Goal: Task Accomplishment & Management: Complete application form

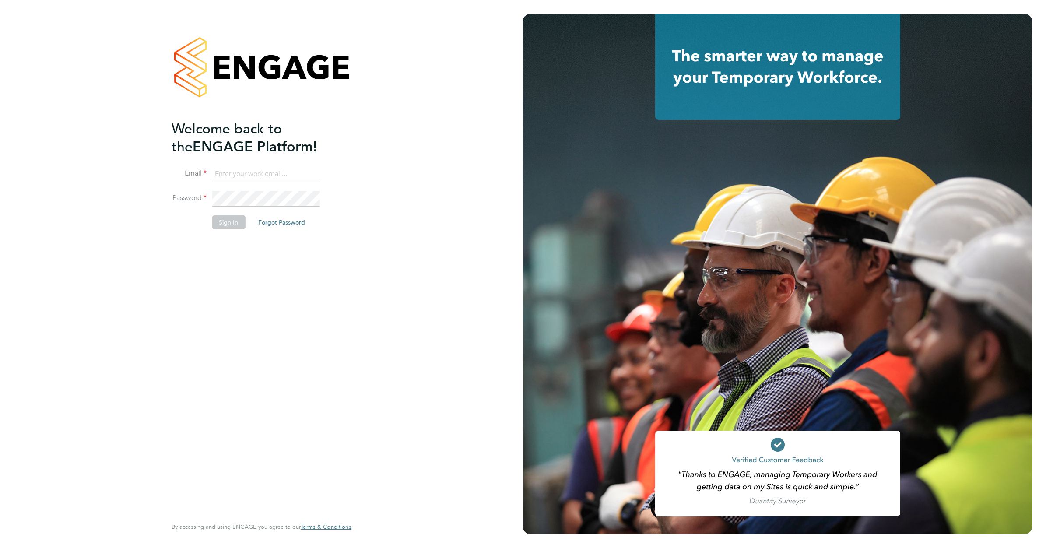
type input "admin@crestplus.com"
click at [224, 225] on button "Sign In" at bounding box center [228, 222] width 33 height 14
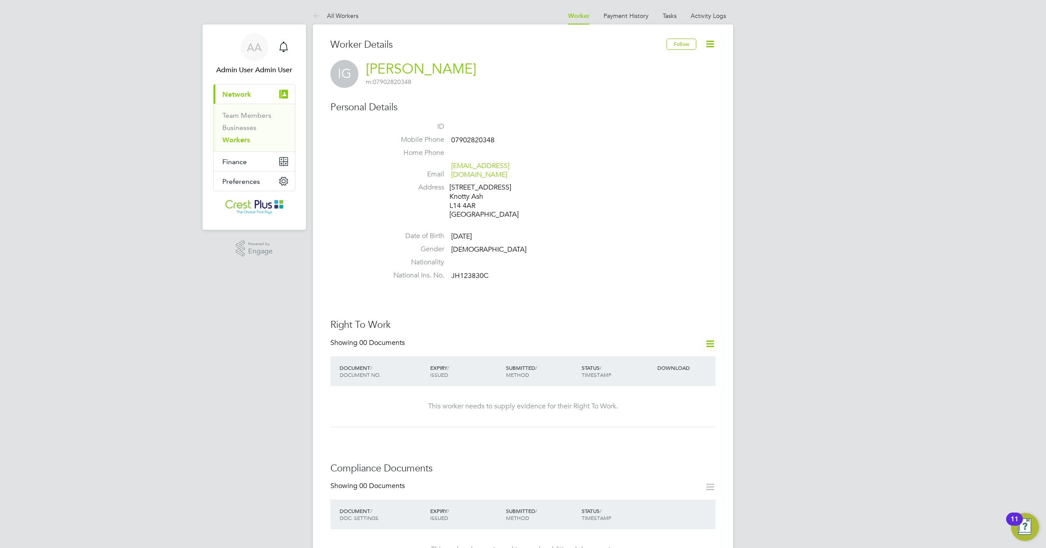
drag, startPoint x: 241, startPoint y: 141, endPoint x: 47, endPoint y: 125, distance: 194.5
click at [241, 141] on link "Workers" at bounding box center [236, 140] width 28 height 8
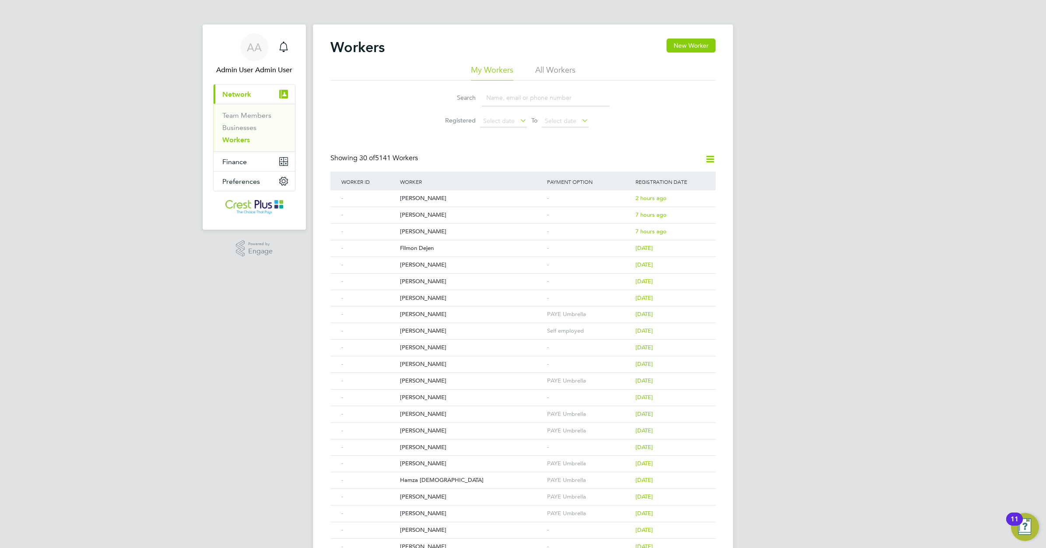
click at [497, 100] on input at bounding box center [546, 97] width 128 height 17
paste input "GABI LUPU"
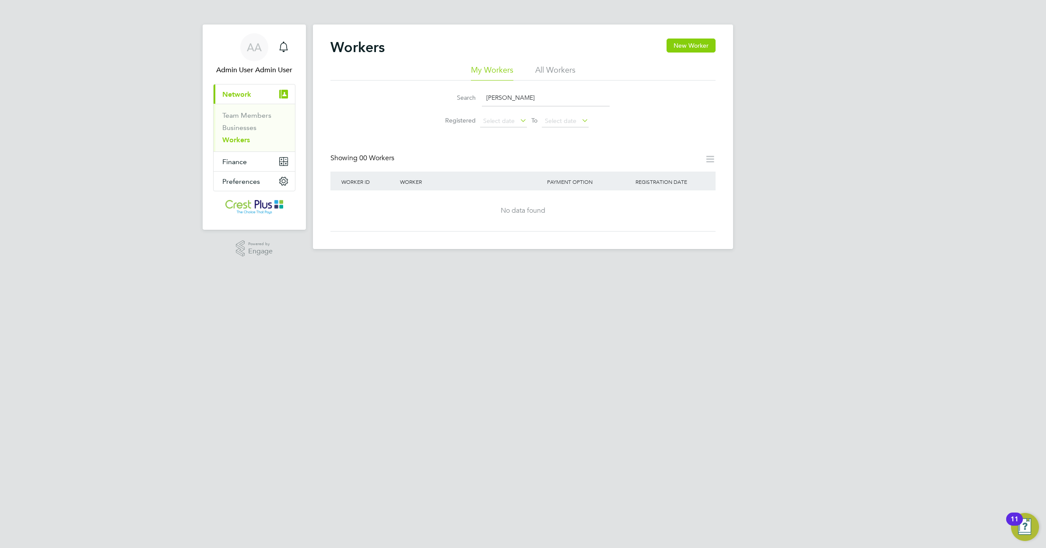
type input "GABI LUPU"
drag, startPoint x: 524, startPoint y: 96, endPoint x: 412, endPoint y: 99, distance: 112.0
click at [413, 101] on div "Search GABI LUPU Registered Select date To Select date" at bounding box center [522, 105] width 385 height 51
paste input "lupugabiflorin@yahoo.co.uk"
type input "lupugabiflorin@yahoo.co.uk"
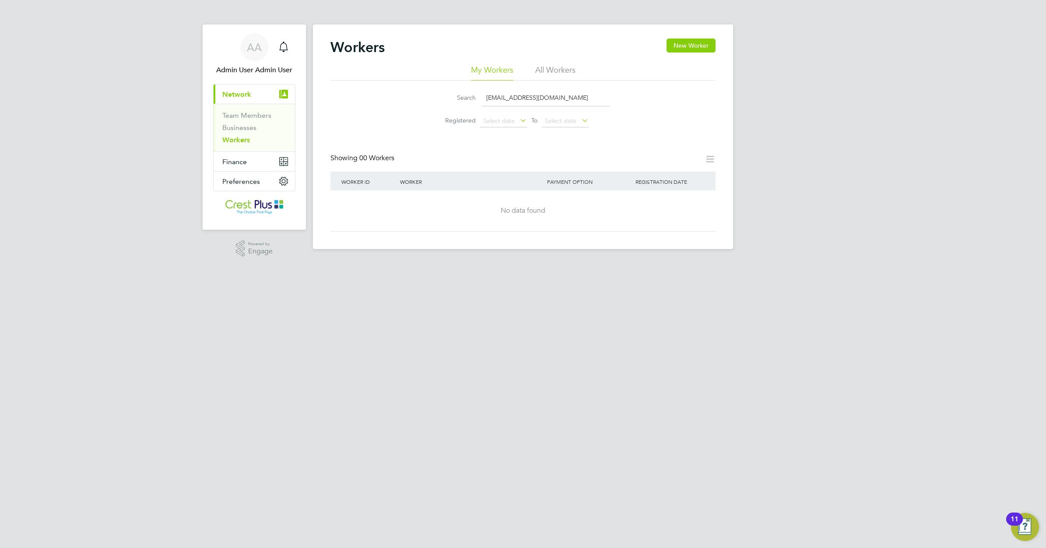
drag, startPoint x: 567, startPoint y: 95, endPoint x: 408, endPoint y: 92, distance: 158.8
click at [408, 92] on div "Search lupugabiflorin@yahoo.co.uk Registered Select date To Select date" at bounding box center [522, 105] width 385 height 51
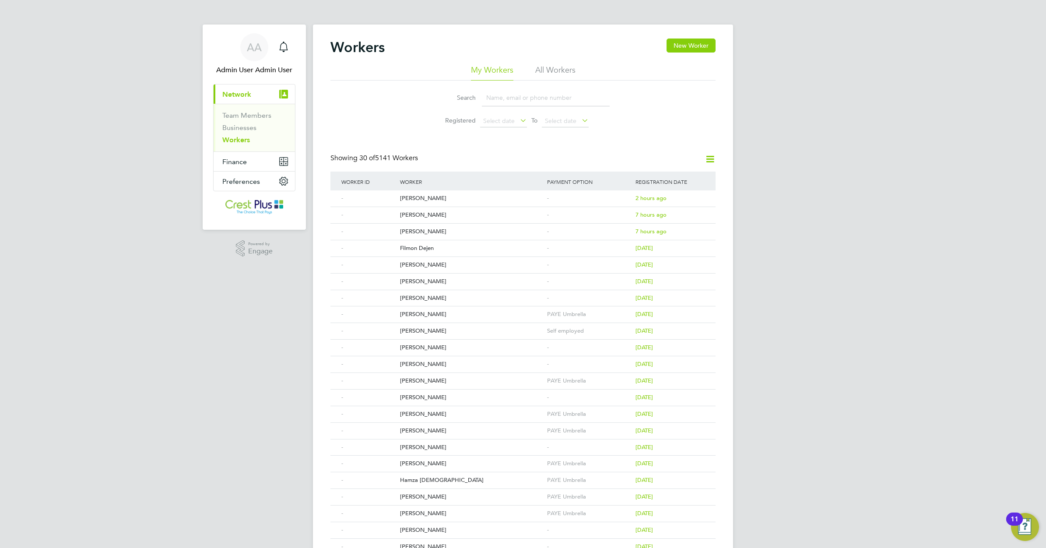
click at [495, 96] on input at bounding box center [546, 97] width 128 height 17
paste input "Lupu"
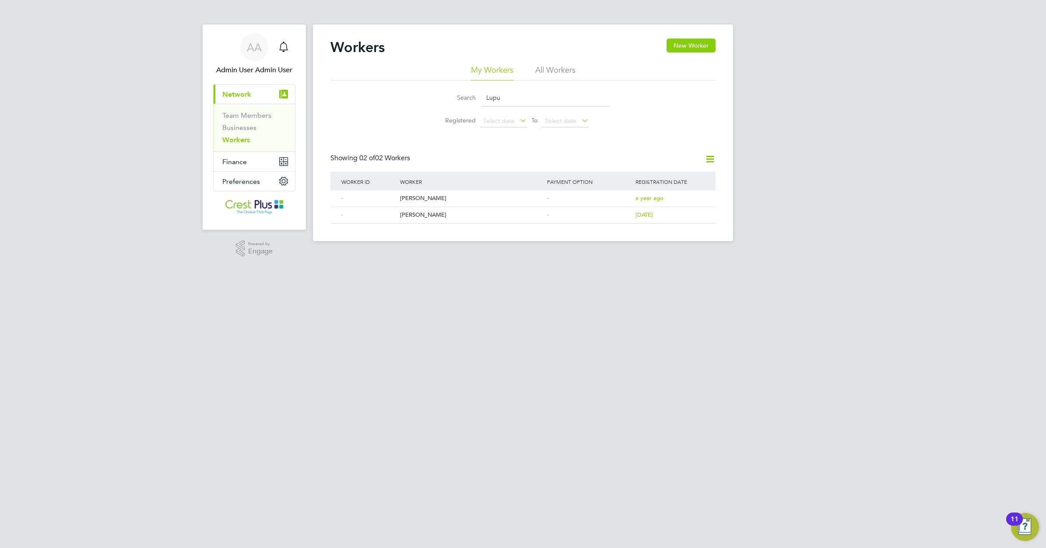
drag, startPoint x: 529, startPoint y: 97, endPoint x: 427, endPoint y: 100, distance: 102.9
click at [427, 100] on li "Search Lupu" at bounding box center [522, 98] width 195 height 26
paste input "Aaron O'neill"
drag, startPoint x: 503, startPoint y: 97, endPoint x: 440, endPoint y: 98, distance: 63.0
click at [440, 98] on div "Search Aaron O'neill" at bounding box center [522, 97] width 173 height 17
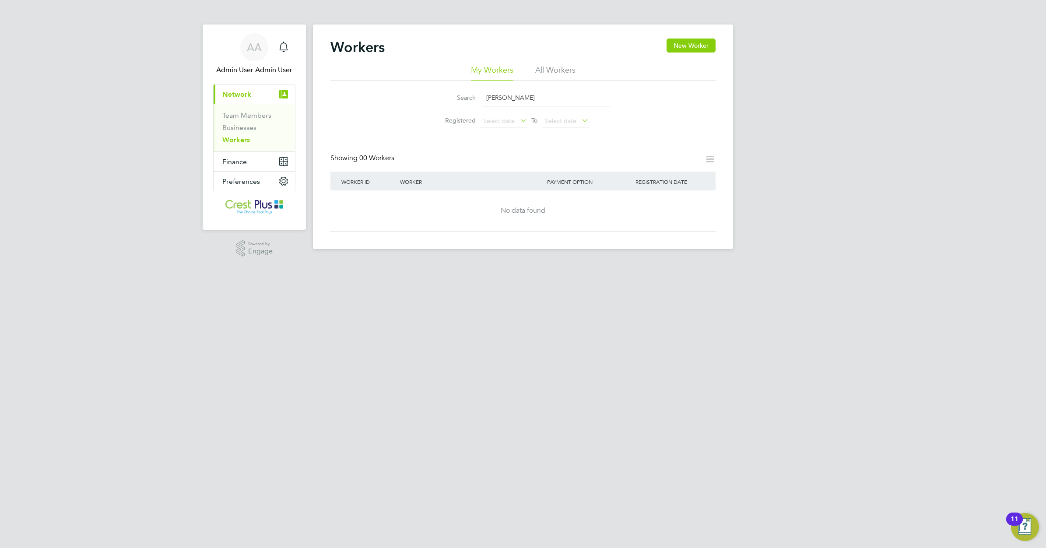
click at [512, 98] on input "O'neill" at bounding box center [546, 97] width 128 height 17
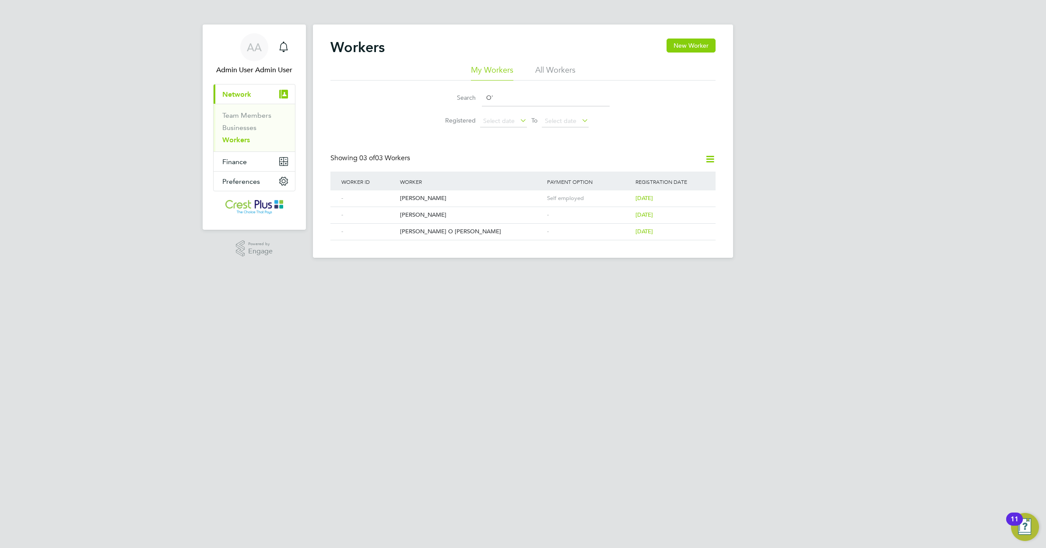
type input "O"
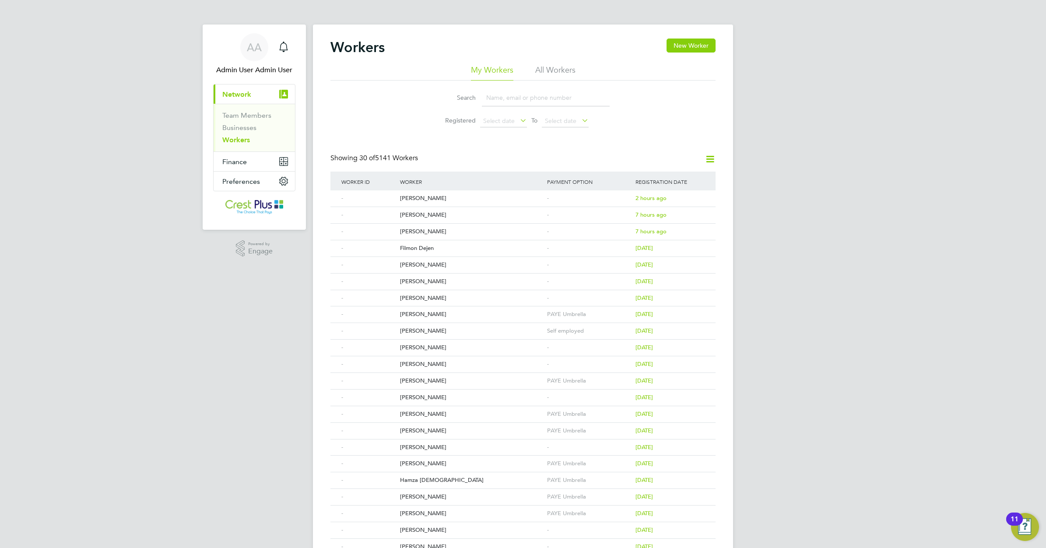
click at [490, 97] on input at bounding box center [546, 97] width 128 height 17
paste input "[PERSON_NAME]"
type input "[PERSON_NAME]"
click at [412, 282] on div "[PERSON_NAME]" at bounding box center [471, 281] width 147 height 16
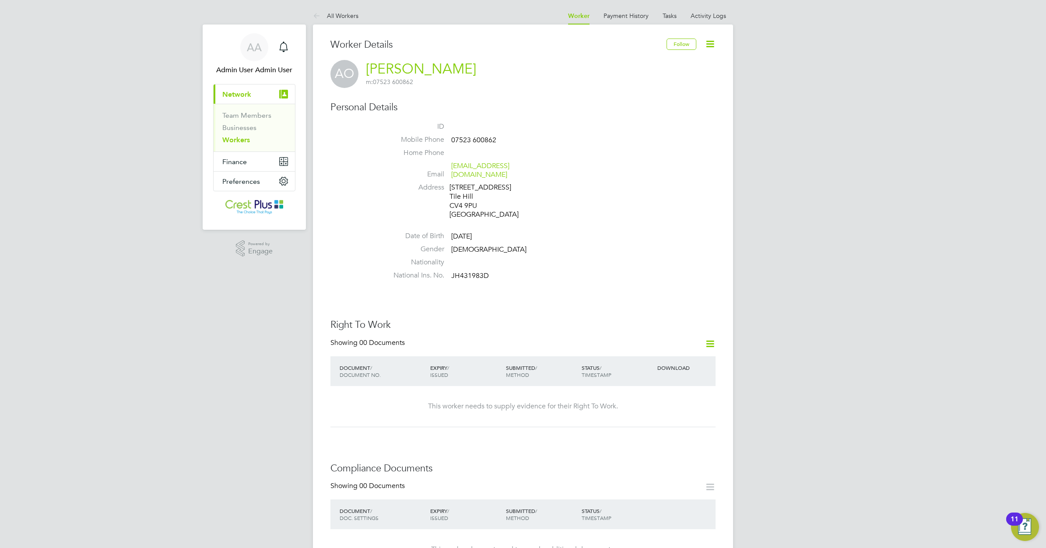
click at [574, 276] on div "Worker Details Follow AO [PERSON_NAME] m: 07523 600862 Personal Details ID Mobi…" at bounding box center [522, 545] width 385 height 1014
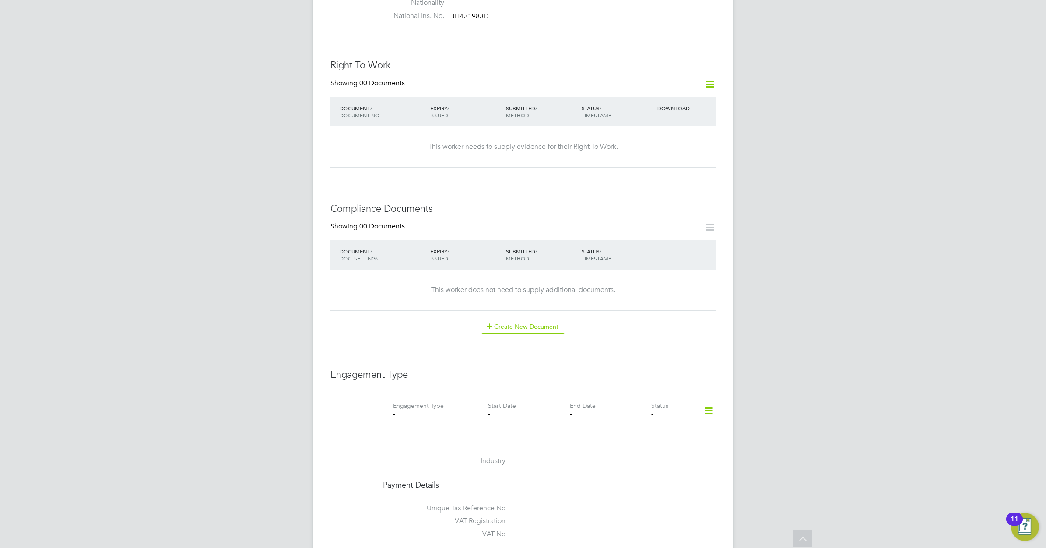
scroll to position [328, 0]
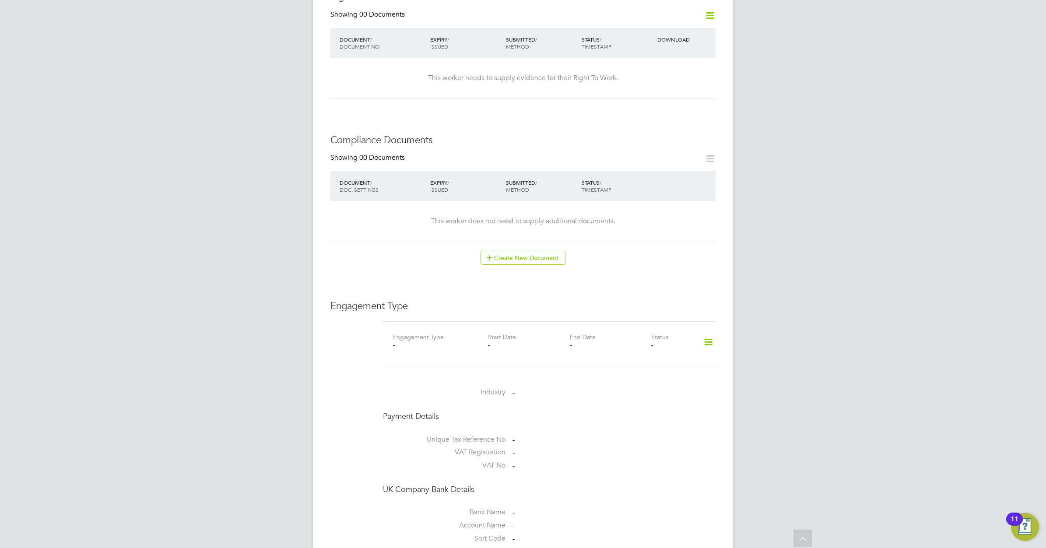
click at [707, 333] on icon at bounding box center [707, 342] width 15 height 20
click at [647, 371] on li "Add Engagement Type" at bounding box center [662, 371] width 99 height 12
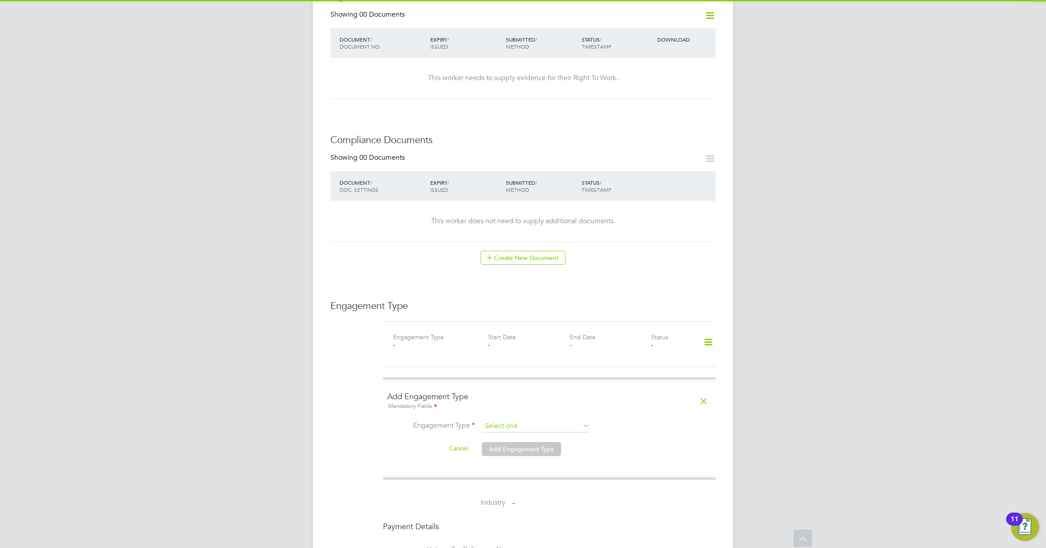
click at [563, 420] on input at bounding box center [536, 426] width 108 height 12
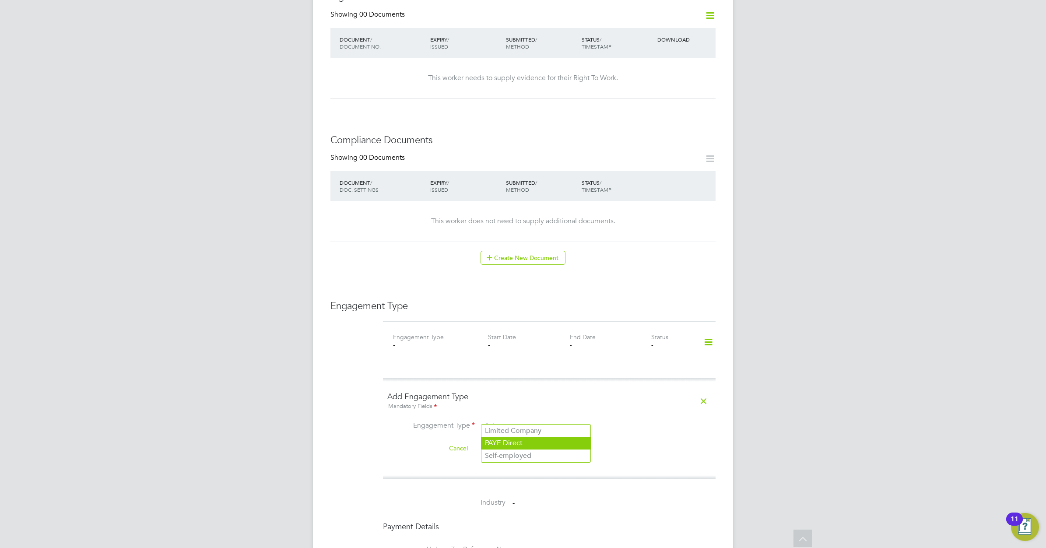
click at [525, 440] on li "PAYE Direct" at bounding box center [535, 443] width 109 height 13
type input "PAYE Direct"
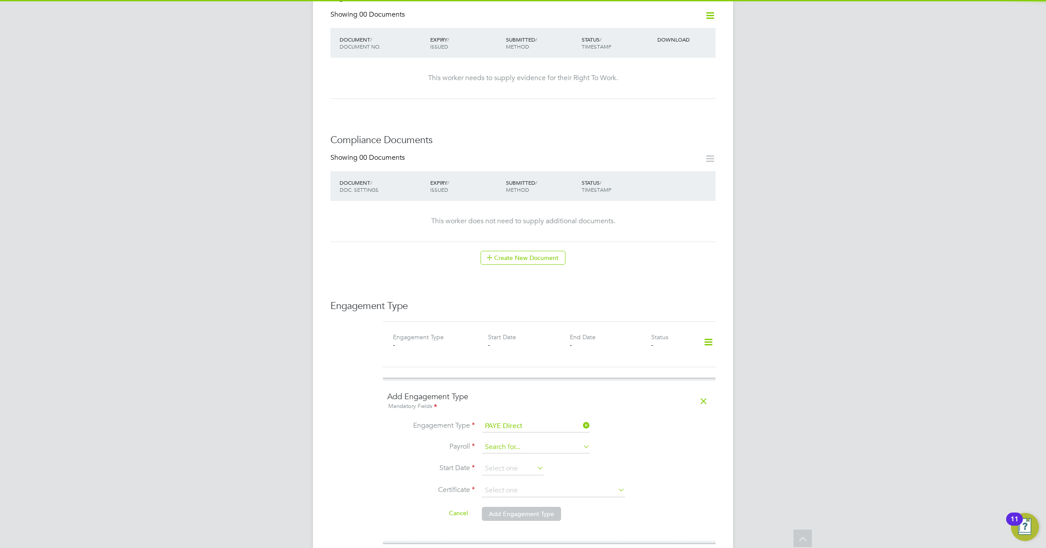
click at [518, 441] on input at bounding box center [536, 447] width 108 height 12
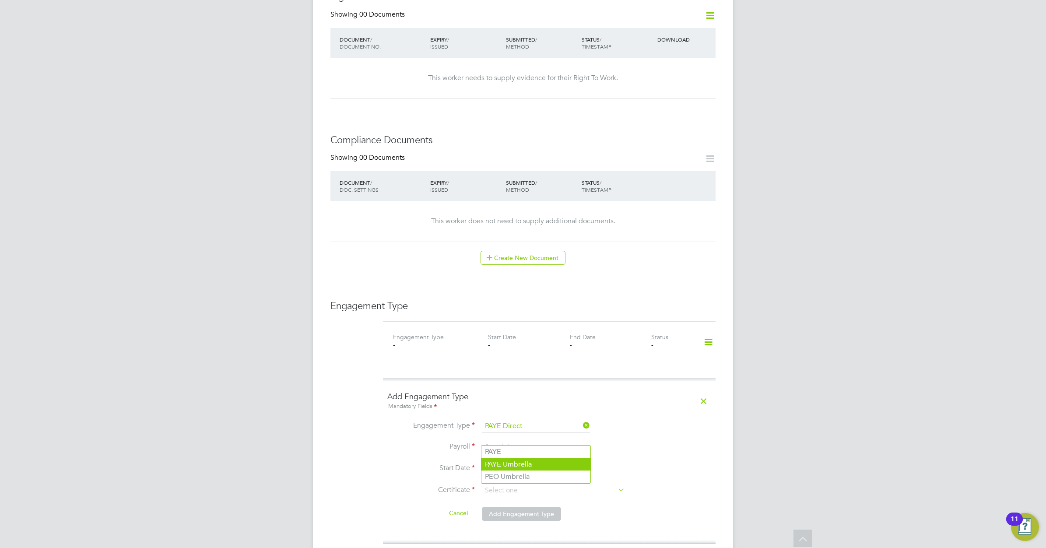
click at [509, 465] on li "PAYE Umbrella" at bounding box center [535, 464] width 109 height 13
type input "PAYE Umbrella"
click at [501, 462] on input at bounding box center [513, 468] width 62 height 13
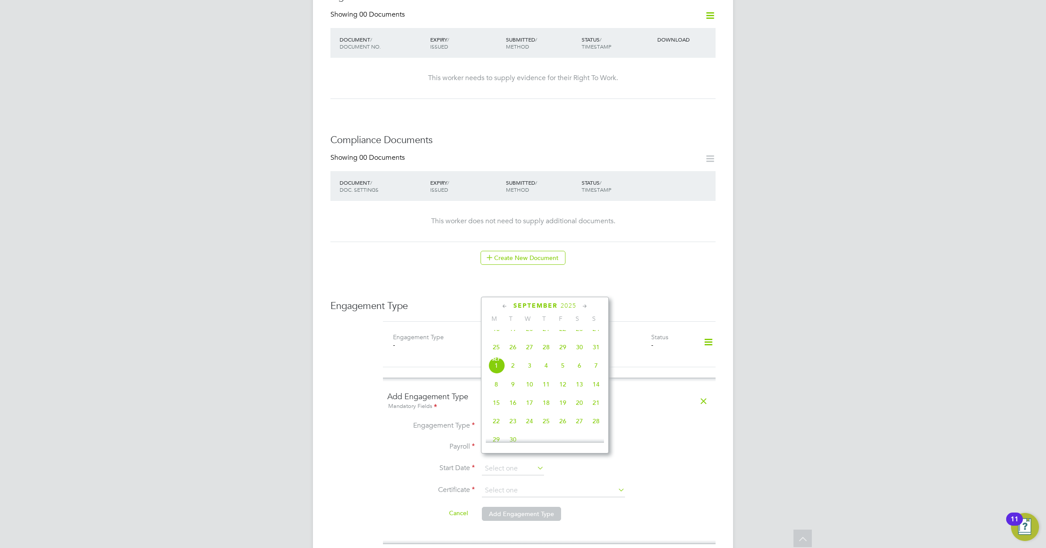
click at [502, 304] on icon at bounding box center [504, 306] width 8 height 10
click at [583, 305] on icon at bounding box center [585, 306] width 8 height 10
click at [504, 305] on icon at bounding box center [504, 306] width 8 height 10
click at [509, 395] on span "19" at bounding box center [512, 386] width 17 height 17
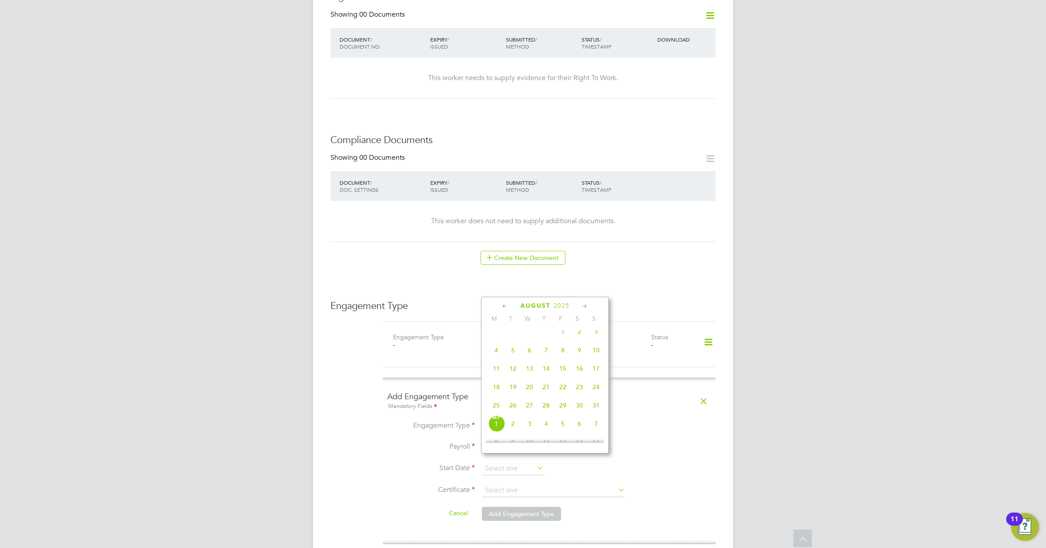
type input "[DATE]"
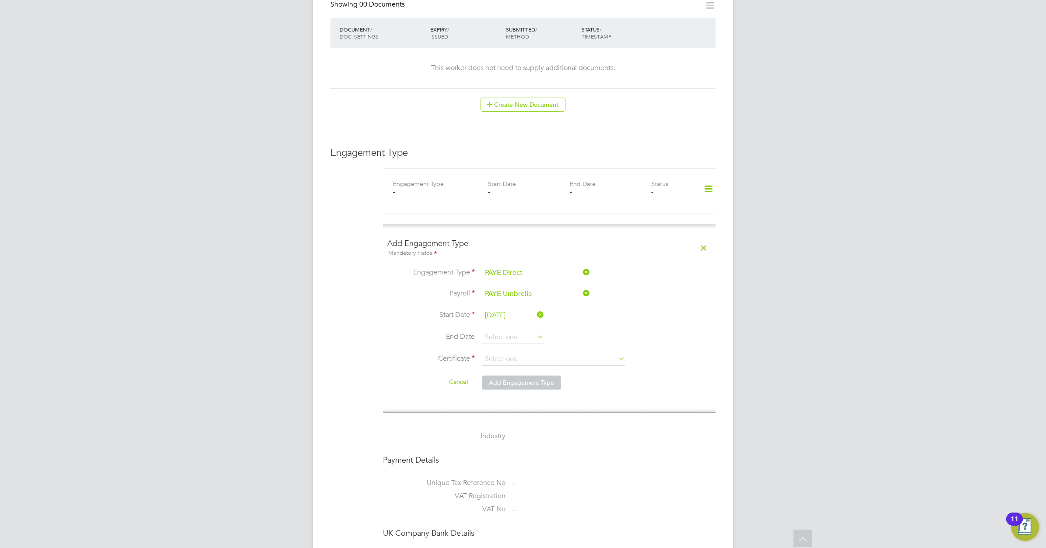
scroll to position [492, 0]
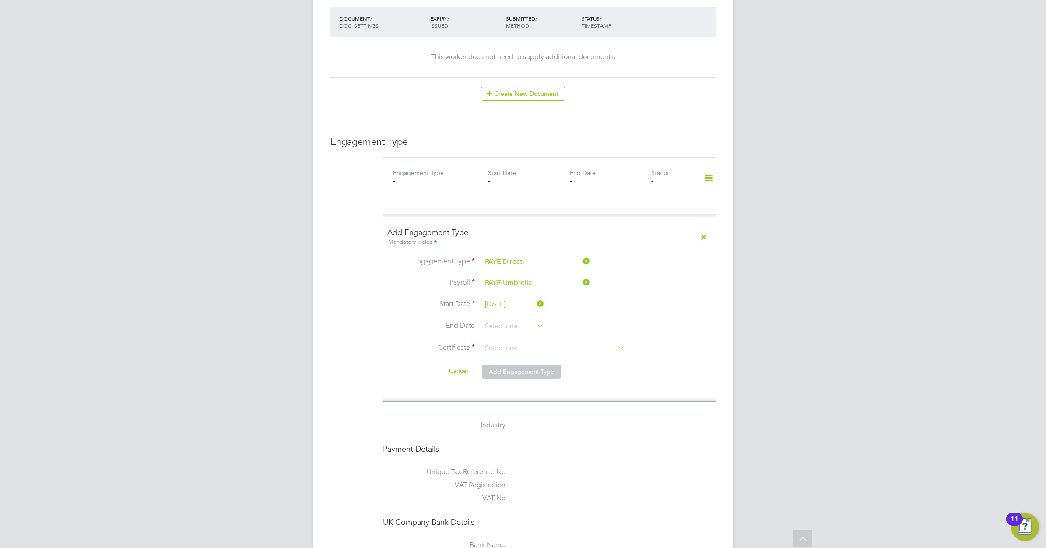
click at [535, 319] on icon at bounding box center [535, 325] width 0 height 12
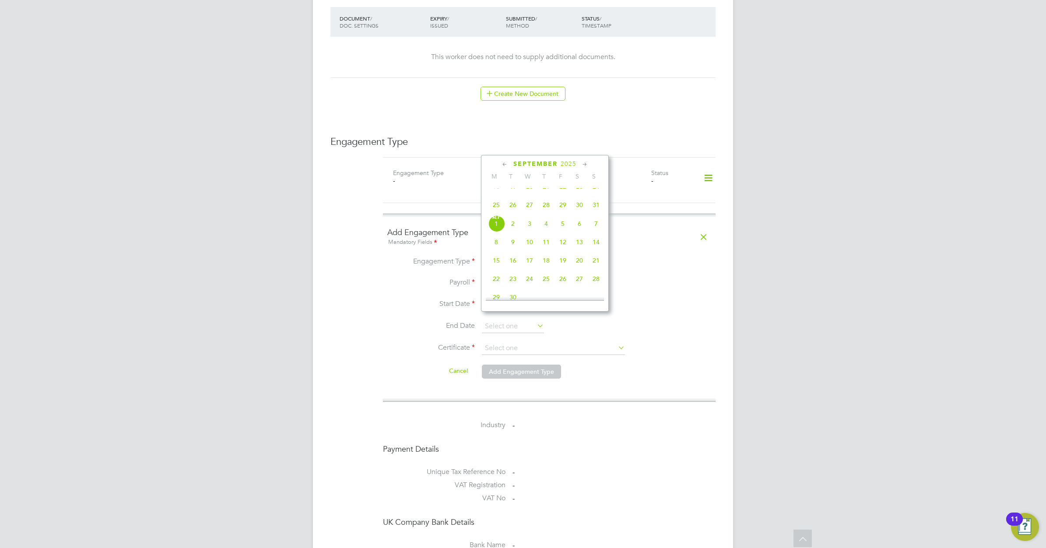
click at [584, 165] on icon at bounding box center [585, 165] width 8 height 10
click at [584, 163] on icon at bounding box center [585, 165] width 8 height 10
click at [527, 243] on span "19" at bounding box center [529, 234] width 17 height 17
type input "[DATE]"
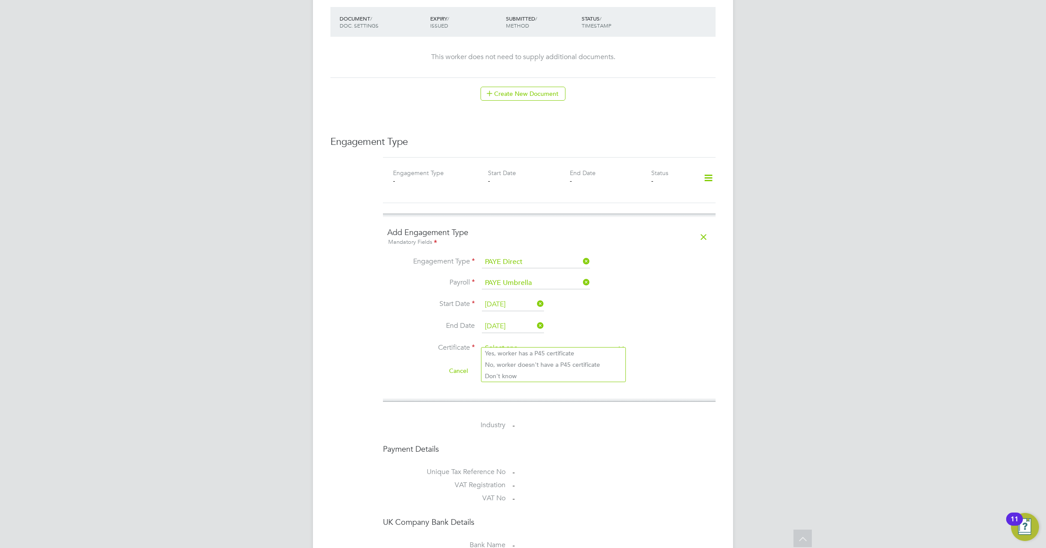
click at [539, 342] on input at bounding box center [553, 348] width 143 height 13
click at [530, 364] on li "No, worker doesn't have a P45 certificate" at bounding box center [553, 364] width 144 height 11
type input "No, worker doesn't have a P45 certificate"
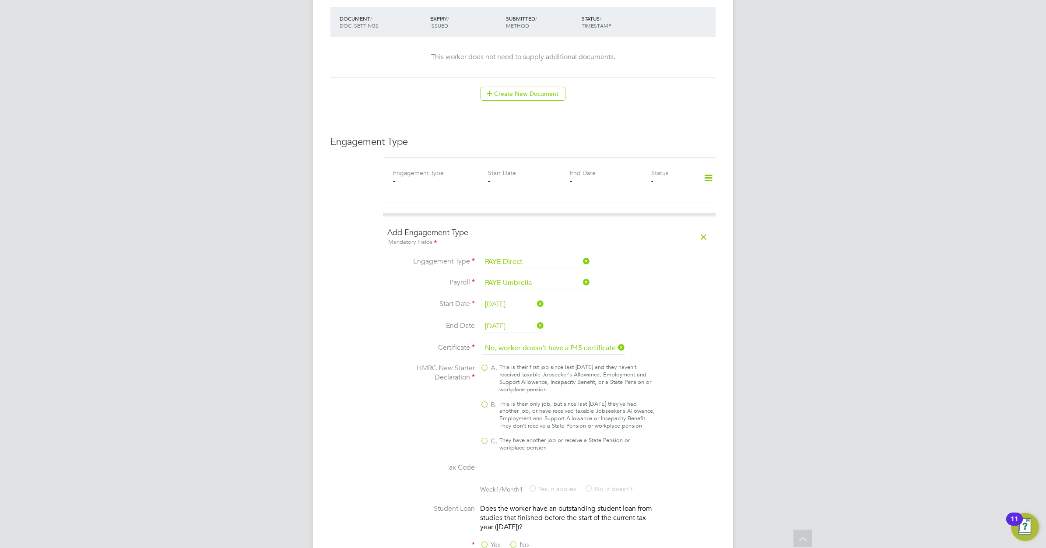
click at [501, 400] on div "This is their only job, but since last [DATE] they’ve had another job, or have …" at bounding box center [576, 415] width 155 height 30
click at [0, 0] on input "B. This is their only job, but since last [DATE] they’ve had another job, or ha…" at bounding box center [0, 0] width 0 height 0
type input "1257L"
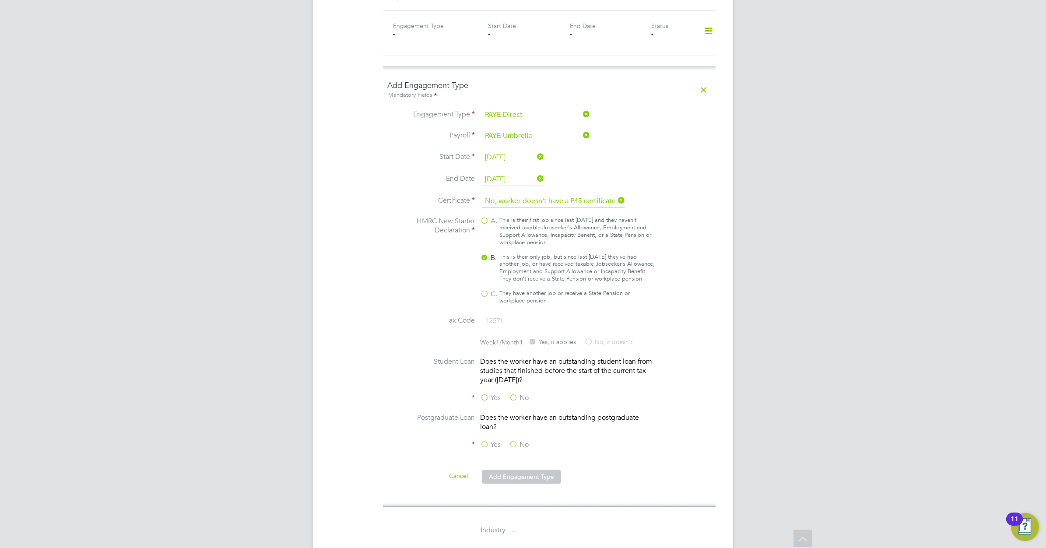
scroll to position [711, 0]
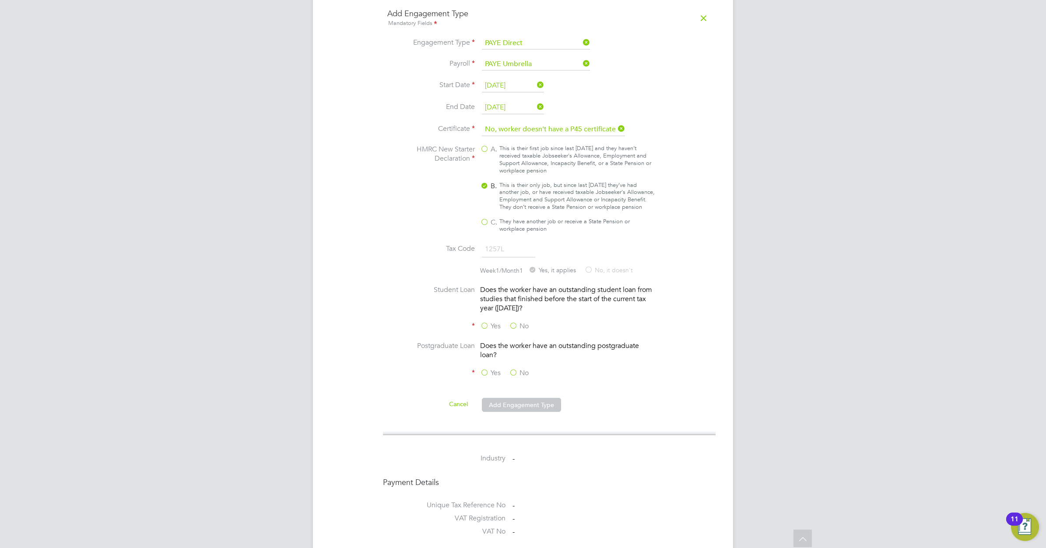
click at [514, 325] on label "No" at bounding box center [519, 326] width 20 height 9
click at [0, 0] on input "No" at bounding box center [0, 0] width 0 height 0
click at [519, 372] on label "No" at bounding box center [519, 372] width 20 height 9
click at [0, 0] on input "No" at bounding box center [0, 0] width 0 height 0
click at [519, 406] on button "Add Engagement Type" at bounding box center [521, 405] width 79 height 14
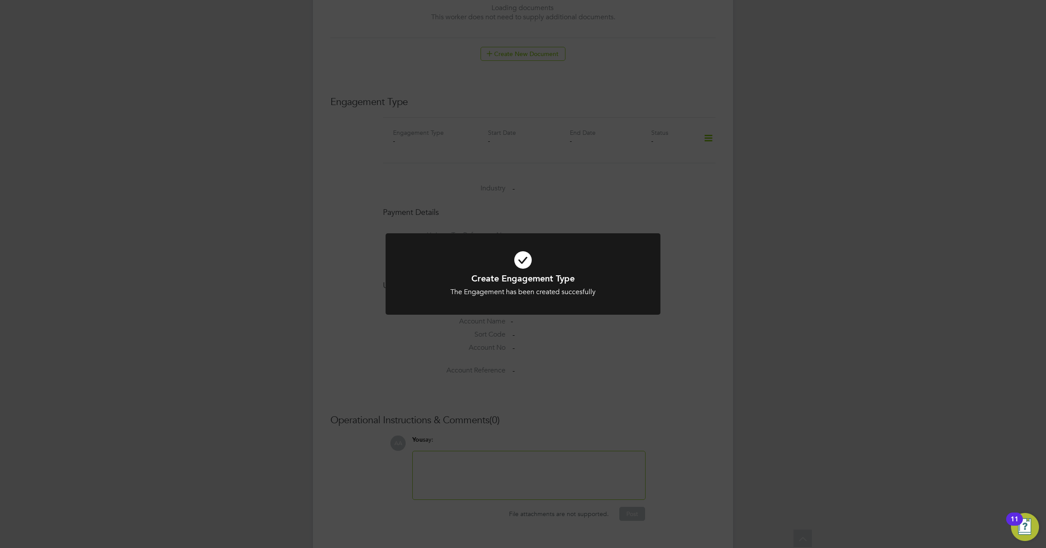
scroll to position [571, 0]
click at [553, 254] on icon at bounding box center [522, 260] width 227 height 34
click at [516, 260] on icon at bounding box center [522, 260] width 227 height 34
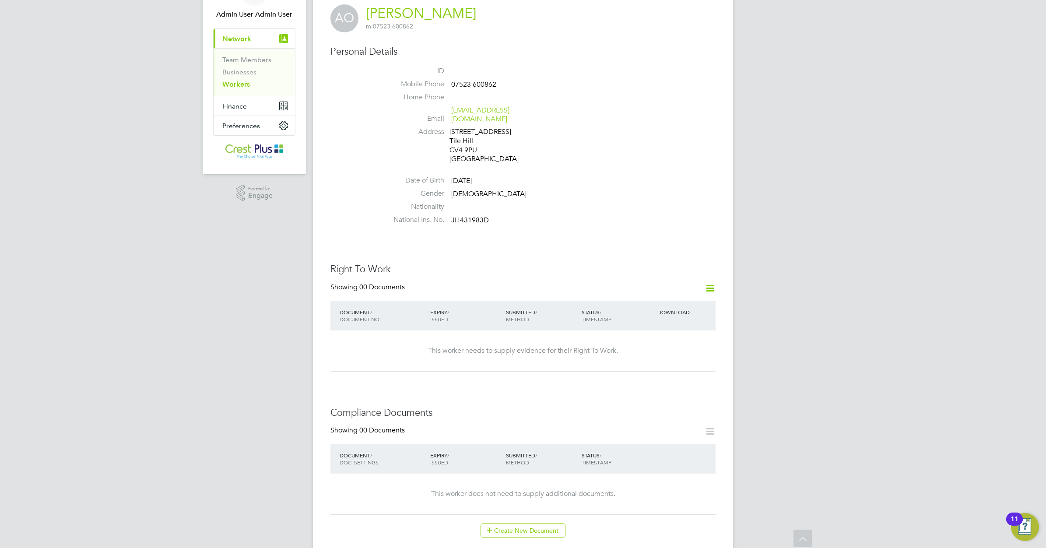
scroll to position [0, 0]
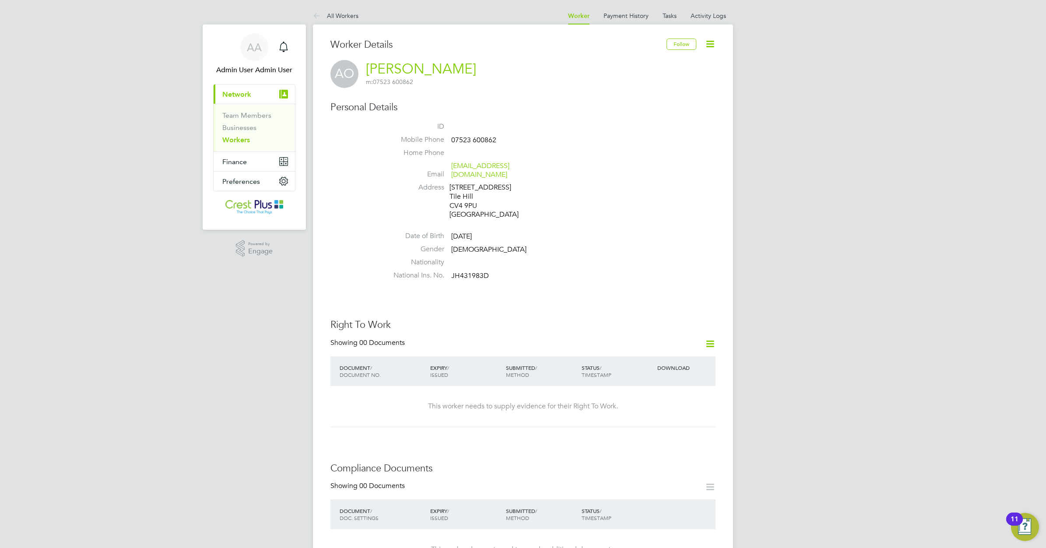
click at [239, 138] on link "Workers" at bounding box center [236, 140] width 28 height 8
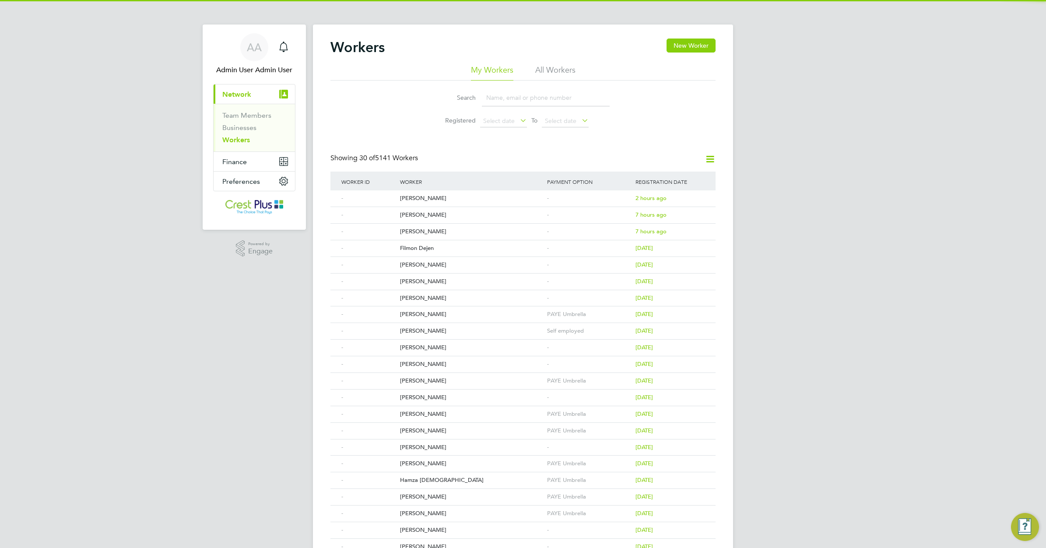
click at [492, 97] on input at bounding box center [546, 97] width 128 height 17
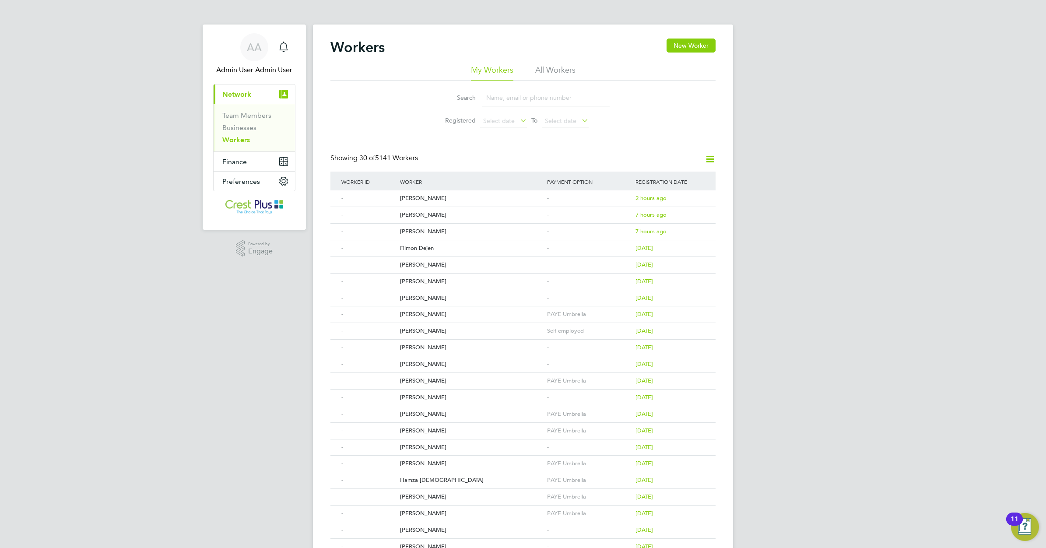
paste input "[PERSON_NAME]"
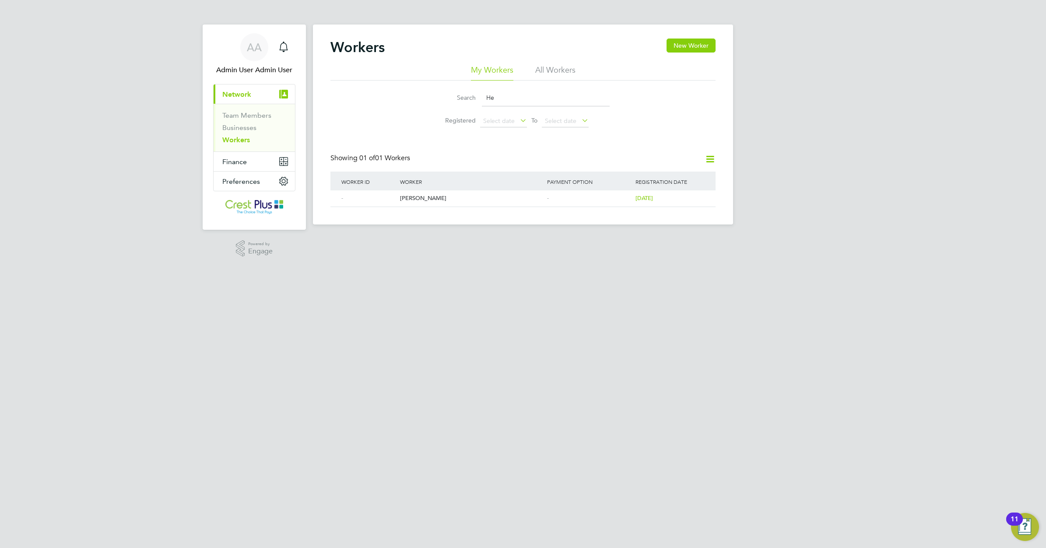
type input "H"
paste input "[PERSON_NAME]"
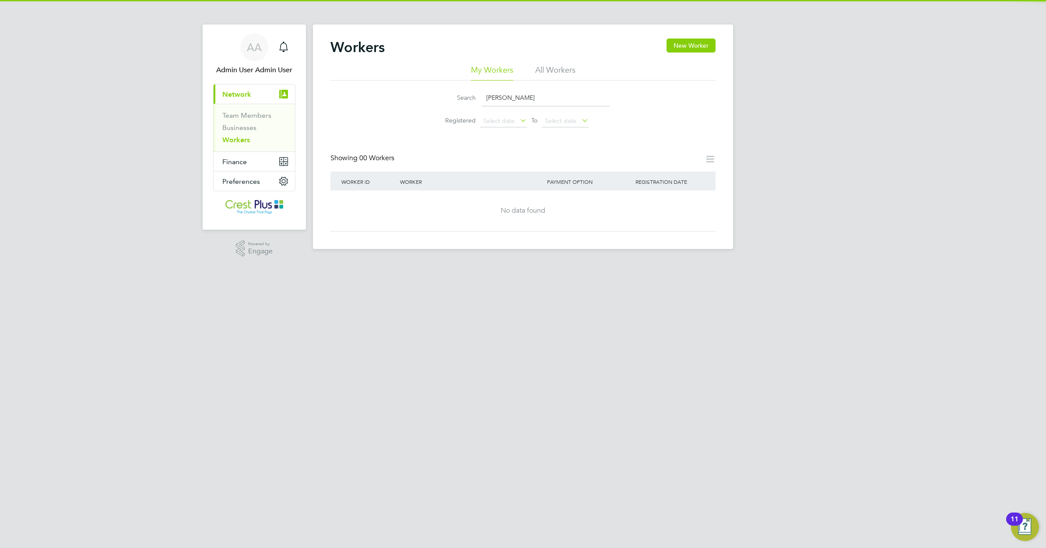
drag, startPoint x: 509, startPoint y: 97, endPoint x: 380, endPoint y: 94, distance: 129.1
click at [380, 94] on div "Search [PERSON_NAME] Registered Select date To Select date" at bounding box center [522, 105] width 385 height 51
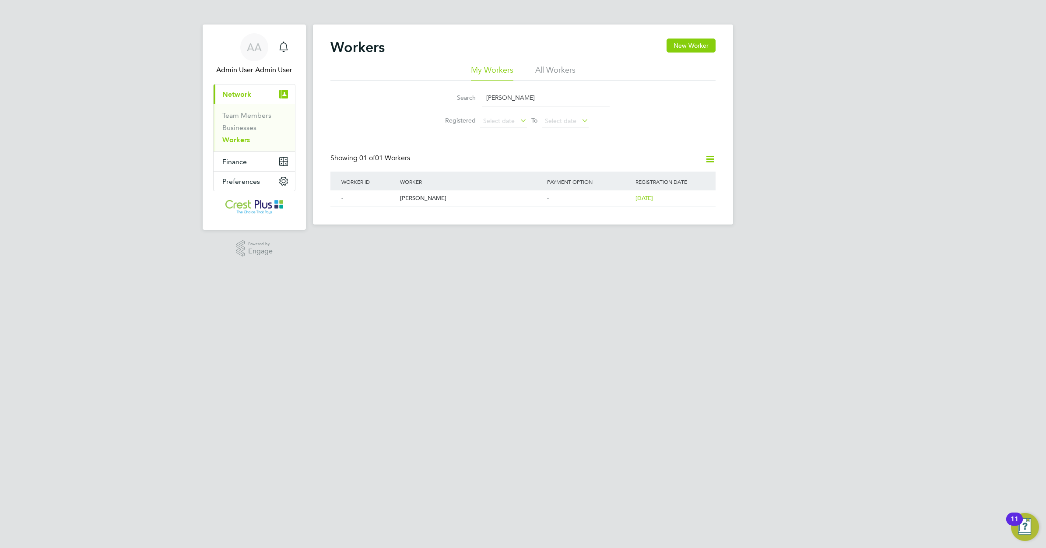
click at [515, 97] on input "[PERSON_NAME]" at bounding box center [546, 97] width 128 height 17
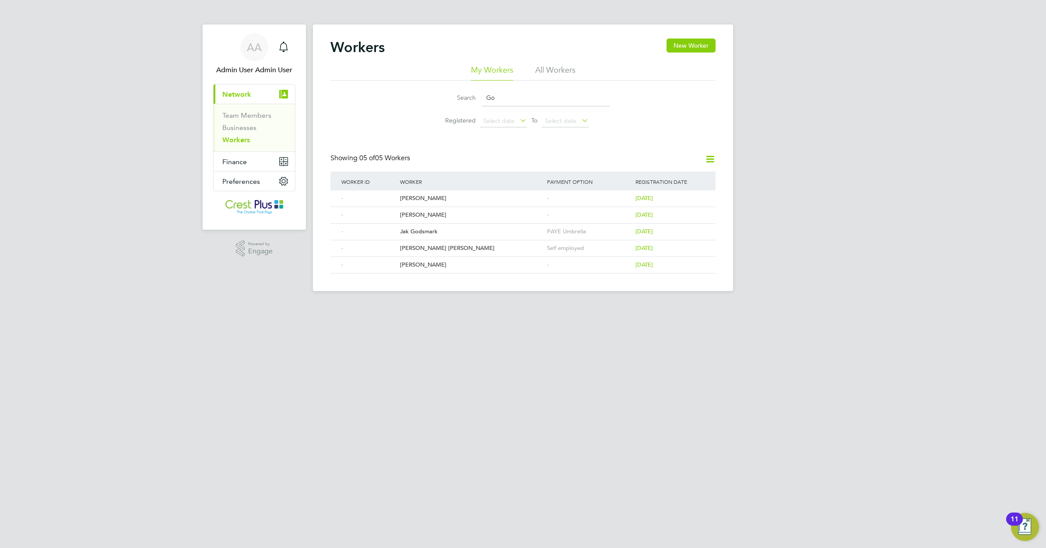
type input "G"
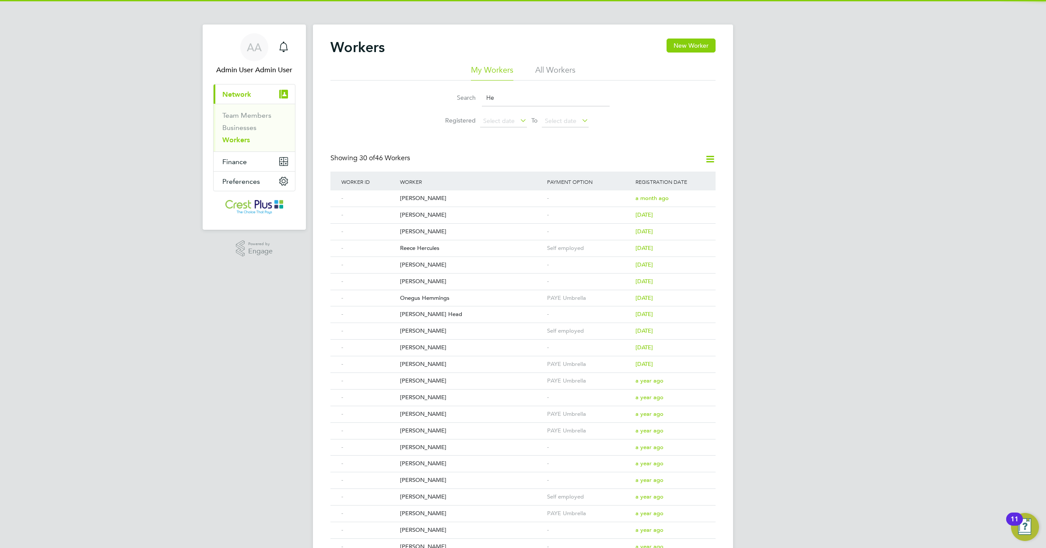
type input "H"
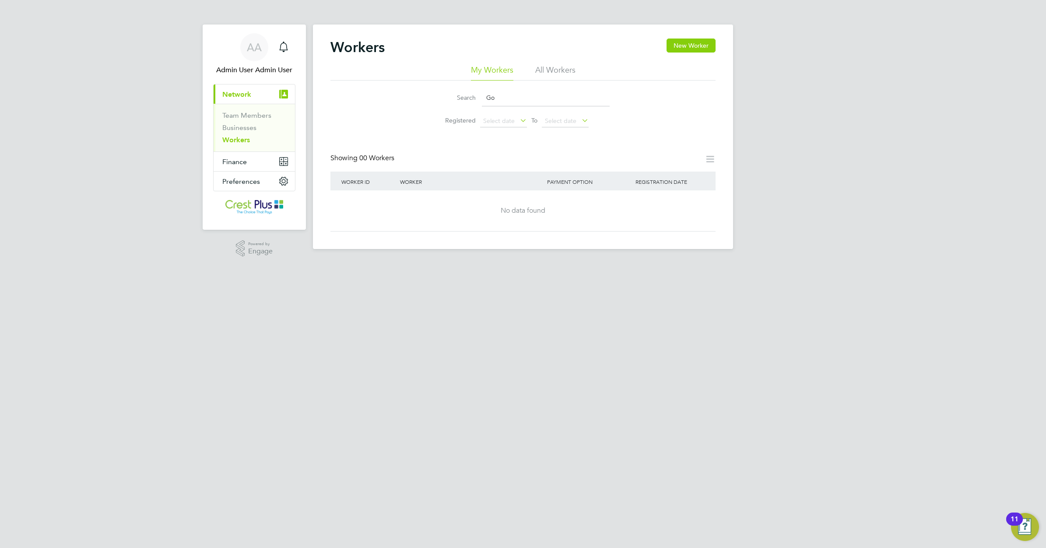
type input "G"
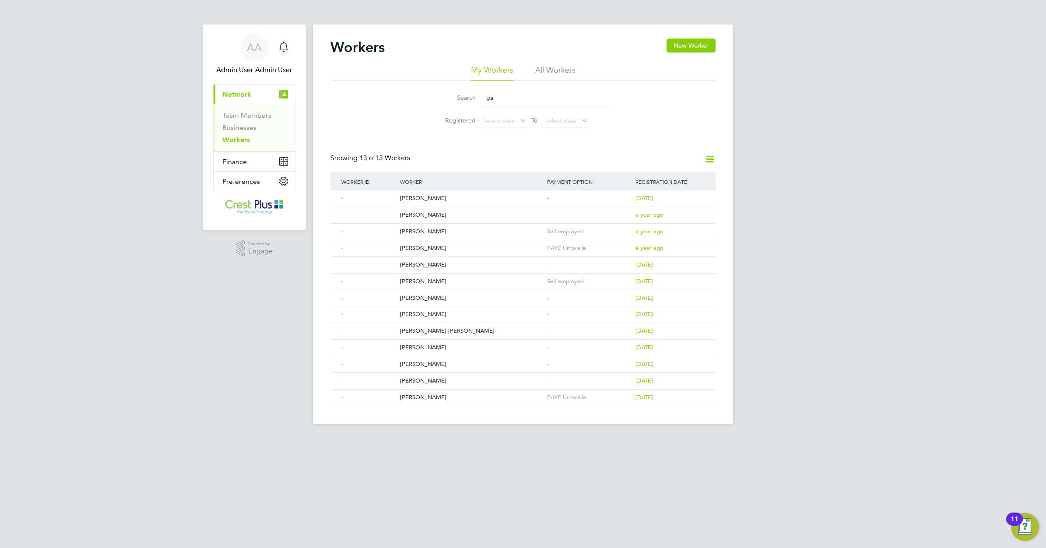
type input "g"
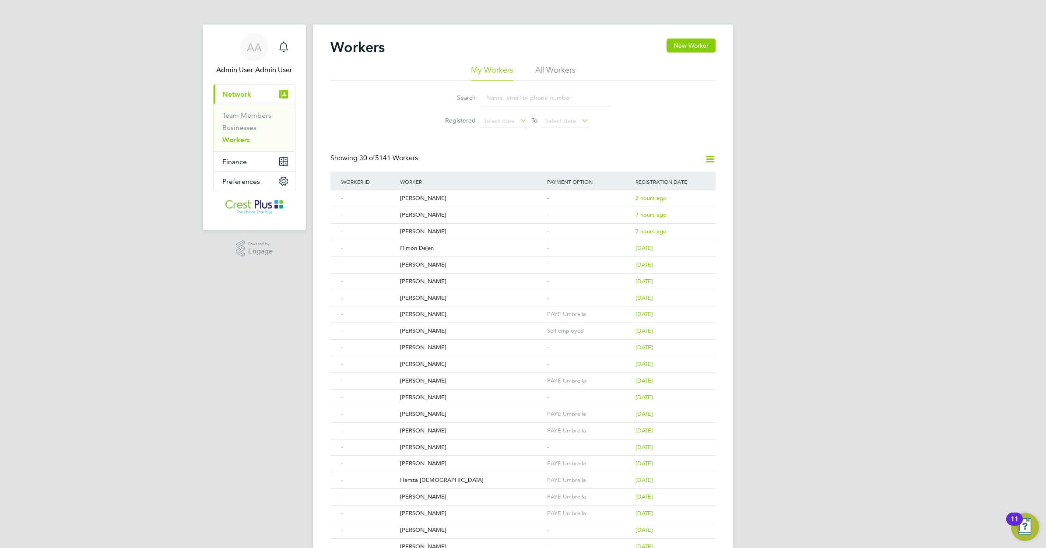
click at [495, 91] on input at bounding box center [546, 97] width 128 height 17
paste input "[PERSON_NAME]"
type input "[PERSON_NAME]"
drag, startPoint x: 517, startPoint y: 98, endPoint x: 456, endPoint y: 90, distance: 61.4
click at [472, 94] on div "Search [PERSON_NAME]" at bounding box center [522, 97] width 173 height 17
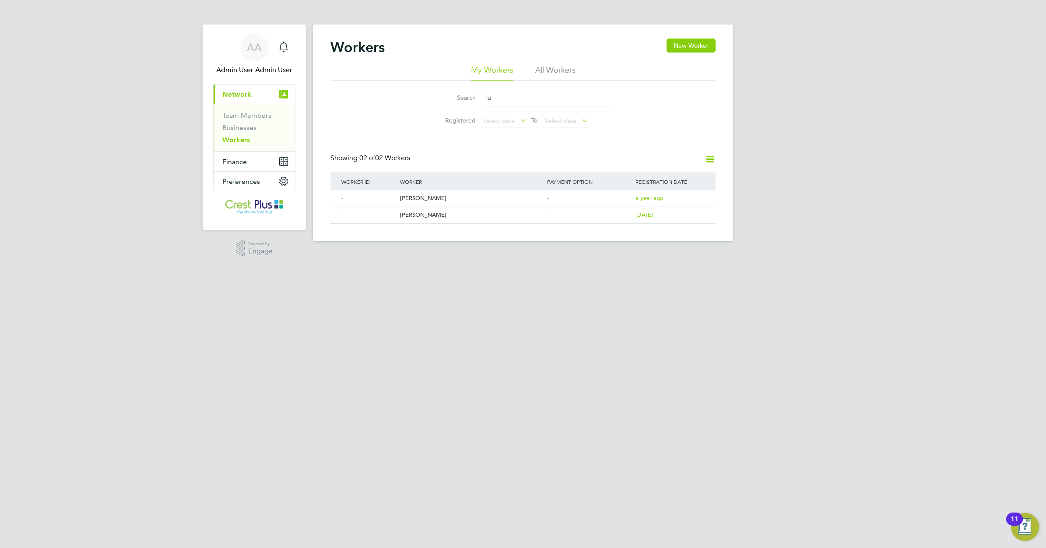
type input "l"
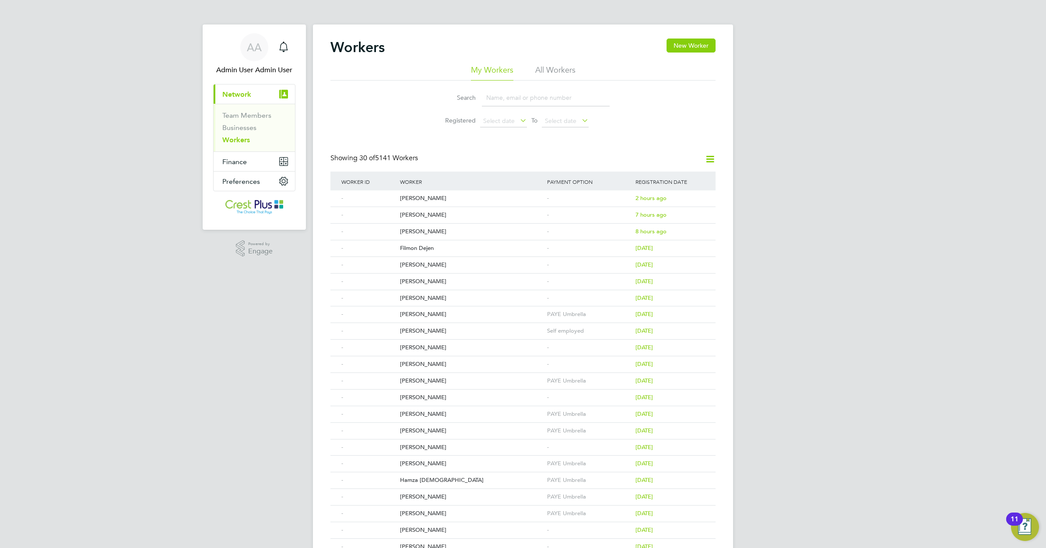
click at [496, 98] on input at bounding box center [546, 97] width 128 height 17
paste input "[PERSON_NAME] [PERSON_NAME]"
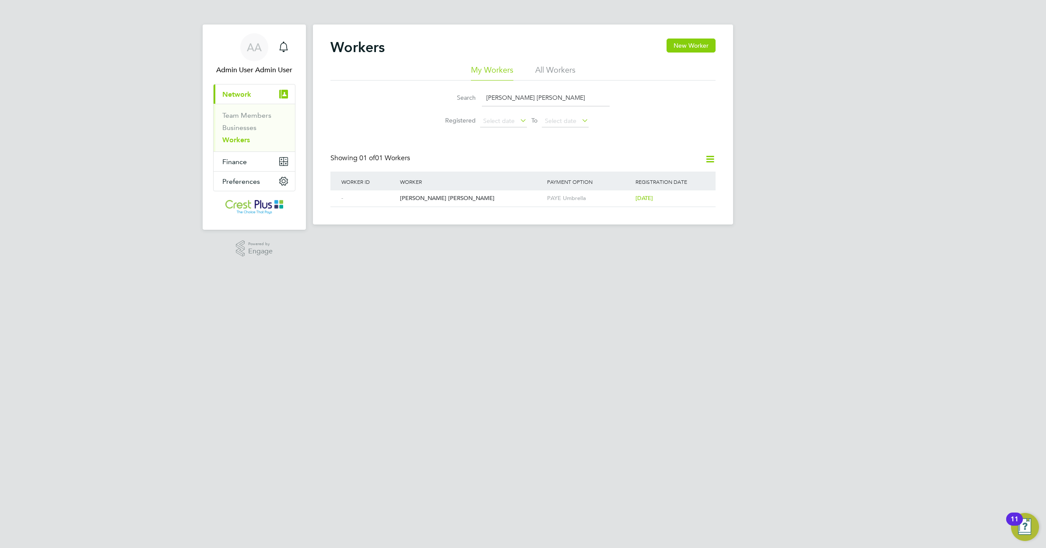
drag, startPoint x: 547, startPoint y: 95, endPoint x: 452, endPoint y: 94, distance: 95.4
click at [452, 94] on div "Search [PERSON_NAME] [PERSON_NAME]" at bounding box center [522, 97] width 173 height 17
paste input "[PERSON_NAME]"
type input "[PERSON_NAME]"
